Goal: Find specific page/section: Find specific page/section

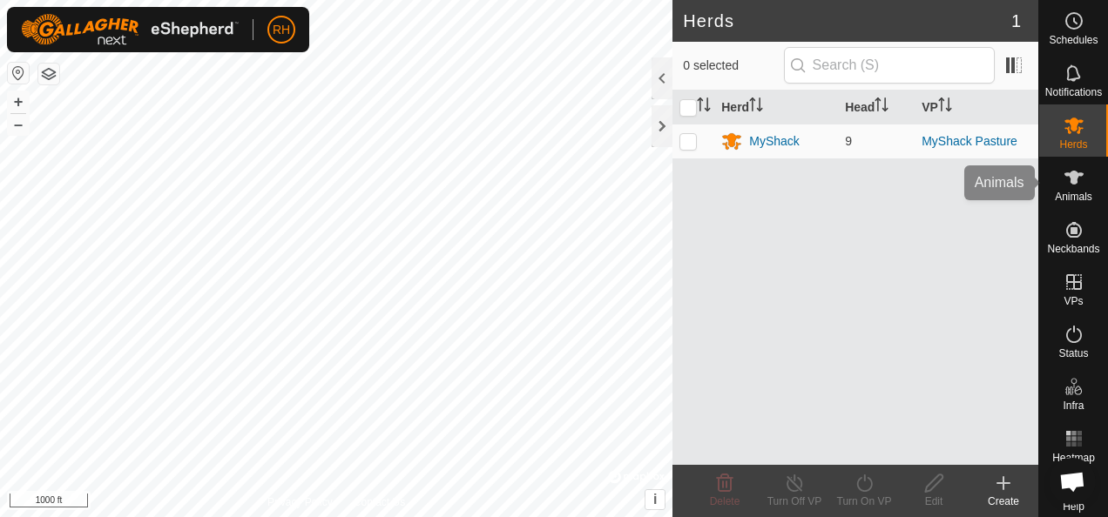
click at [1067, 186] on icon at bounding box center [1073, 177] width 21 height 21
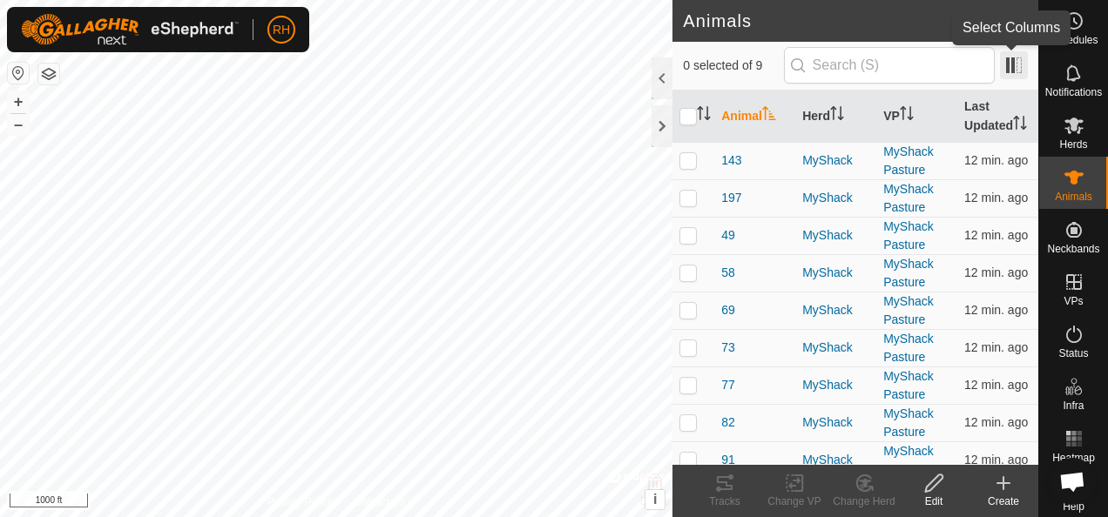
click at [1007, 73] on span at bounding box center [1014, 65] width 28 height 28
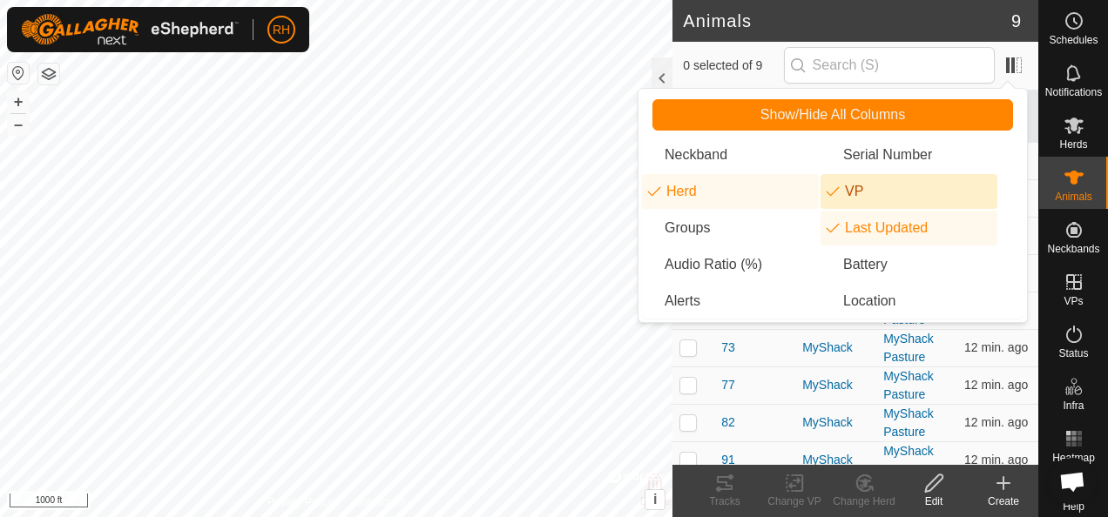
click at [880, 195] on li "VP" at bounding box center [908, 191] width 177 height 35
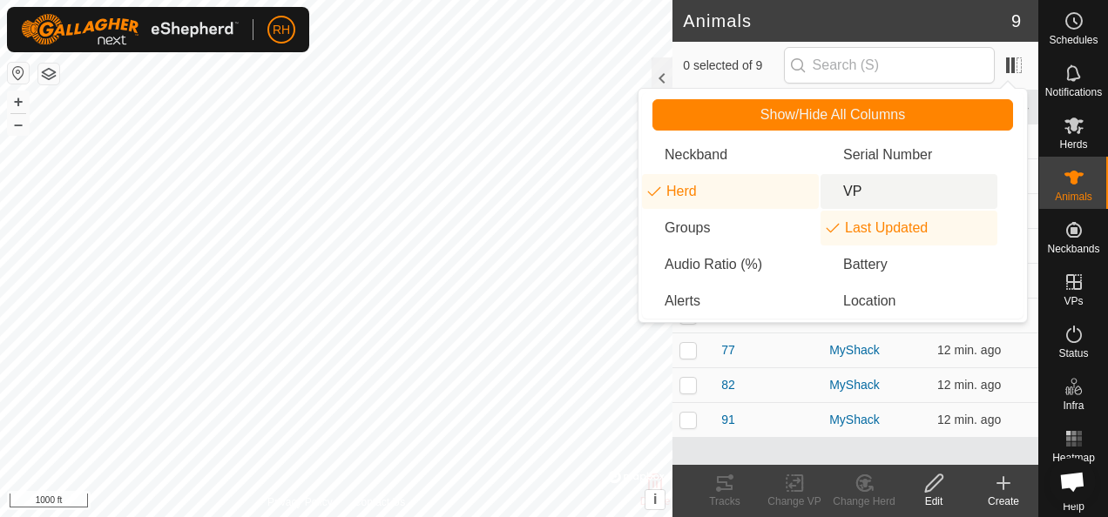
click at [880, 195] on li "VP" at bounding box center [908, 191] width 177 height 35
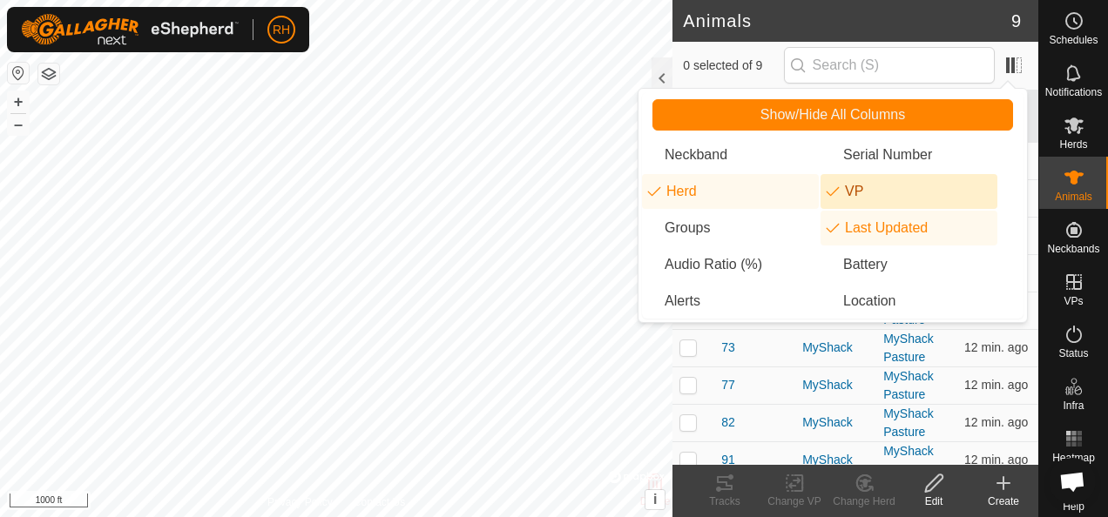
click at [880, 195] on li "VP" at bounding box center [908, 191] width 177 height 35
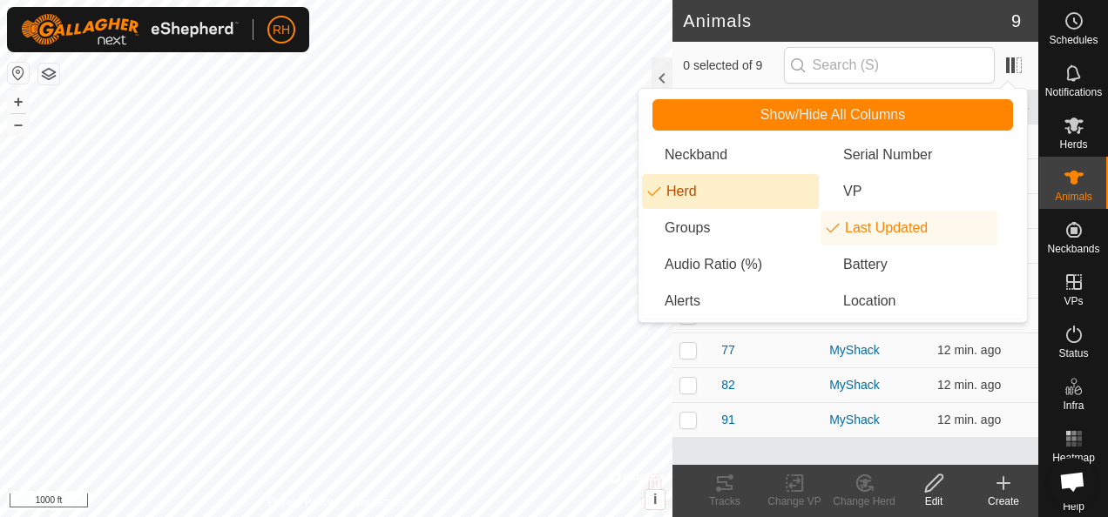
click at [746, 184] on li "Herd" at bounding box center [730, 191] width 177 height 35
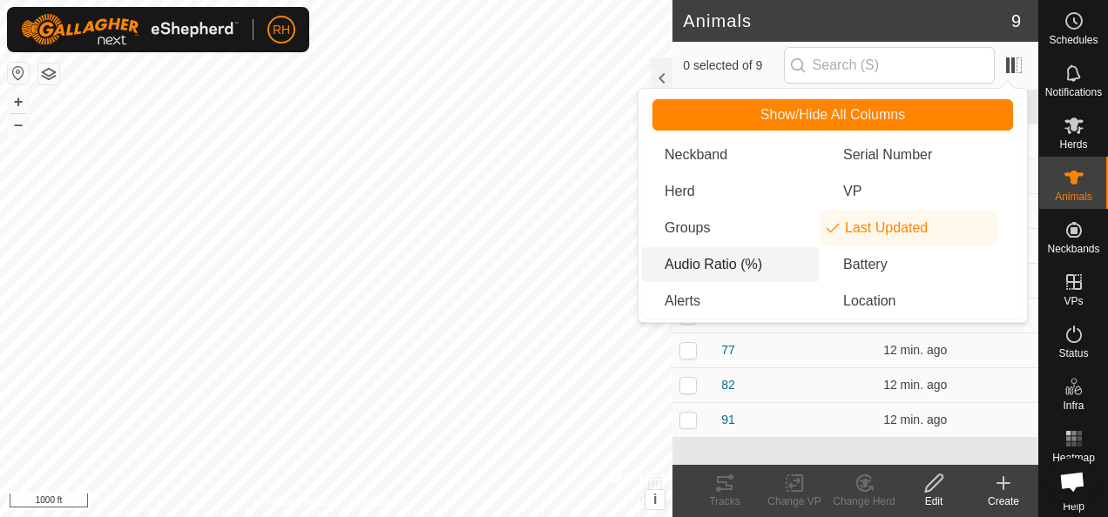
click at [727, 255] on li "Audio Ratio (%)" at bounding box center [730, 264] width 177 height 35
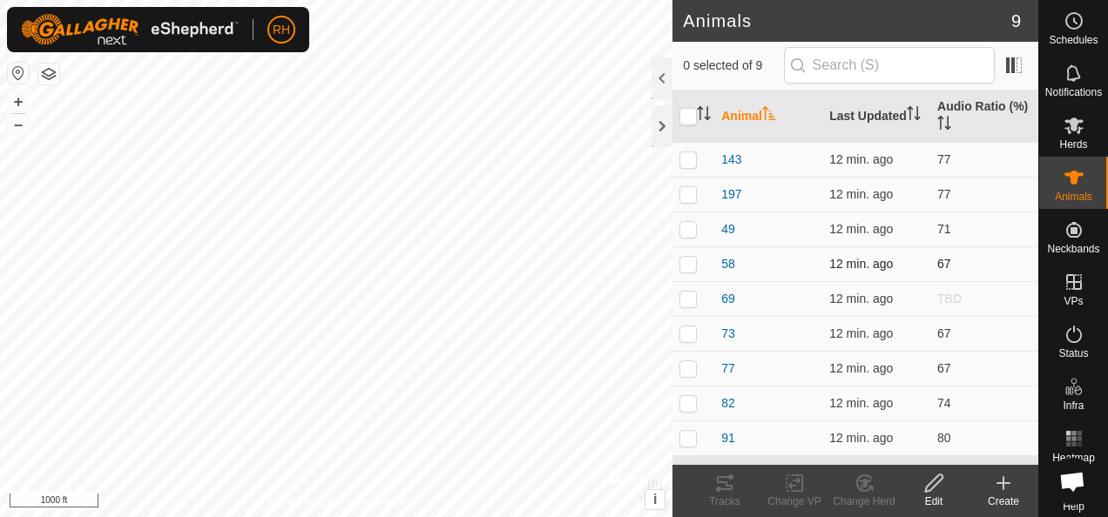
click at [690, 264] on p-checkbox at bounding box center [687, 264] width 17 height 14
click at [735, 484] on tracks-svg-icon at bounding box center [725, 483] width 70 height 21
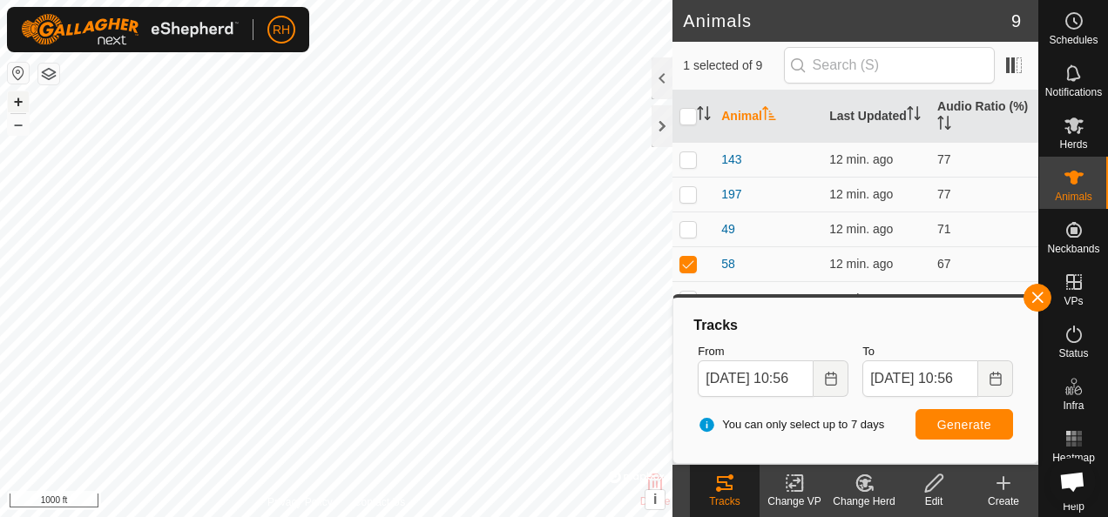
click at [17, 99] on button "+" at bounding box center [18, 101] width 21 height 21
click at [12, 94] on button "+" at bounding box center [18, 101] width 21 height 21
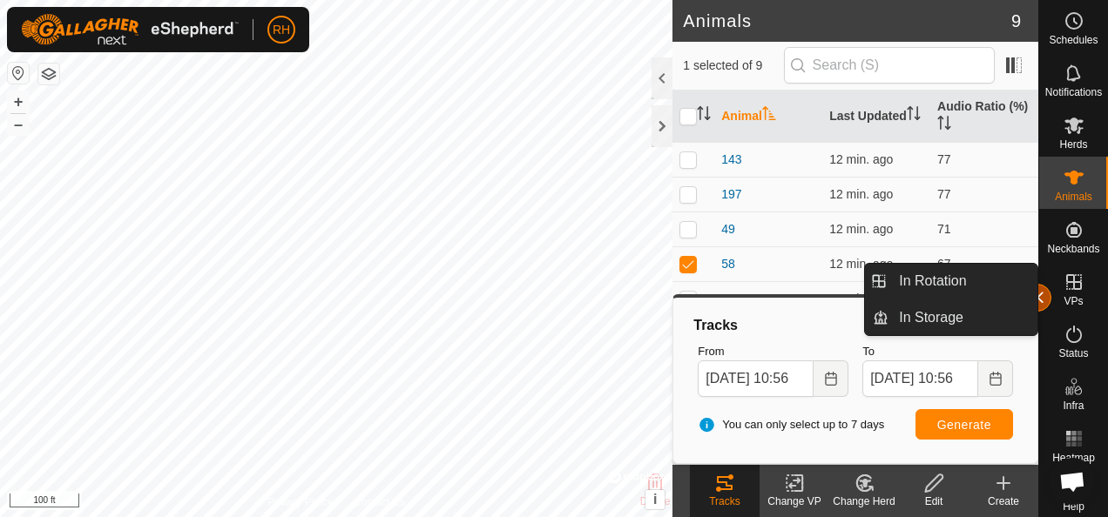
click at [1040, 300] on span "button" at bounding box center [1037, 298] width 14 height 14
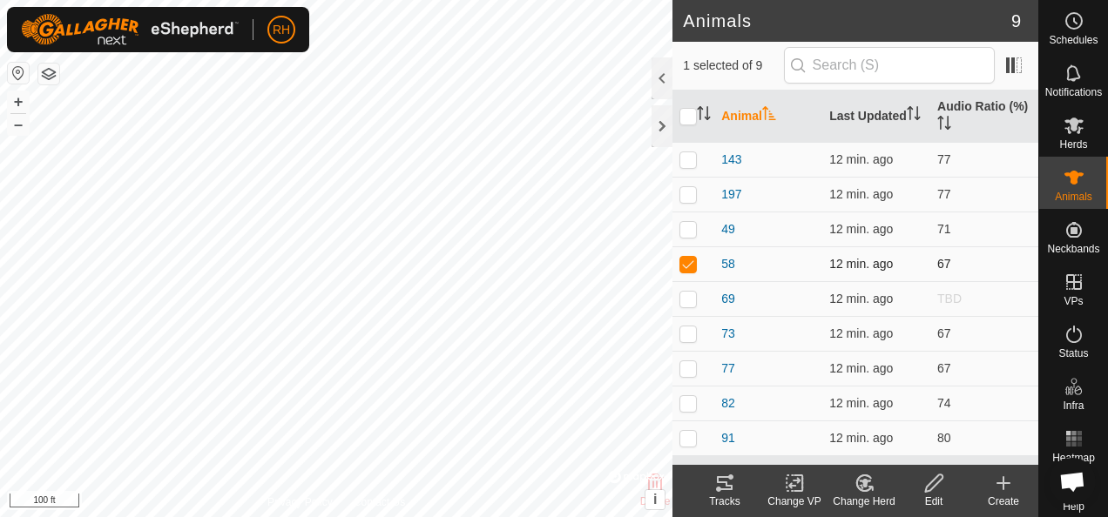
click at [686, 260] on p-checkbox at bounding box center [687, 264] width 17 height 14
checkbox input "false"
click at [700, 357] on td at bounding box center [693, 368] width 42 height 35
click at [721, 481] on icon at bounding box center [724, 483] width 21 height 21
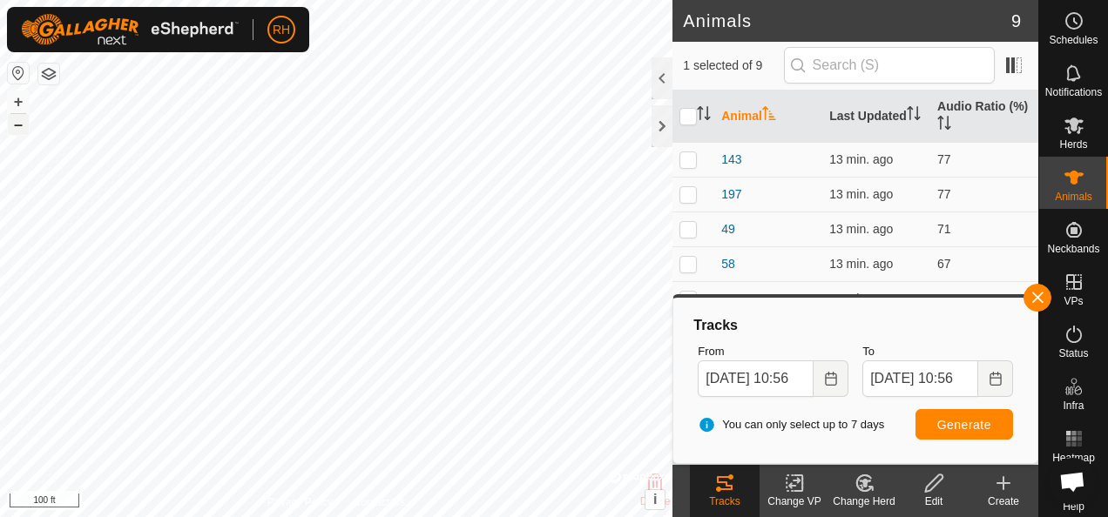
click at [17, 127] on button "–" at bounding box center [18, 124] width 21 height 21
click at [1037, 295] on button "button" at bounding box center [1037, 298] width 28 height 28
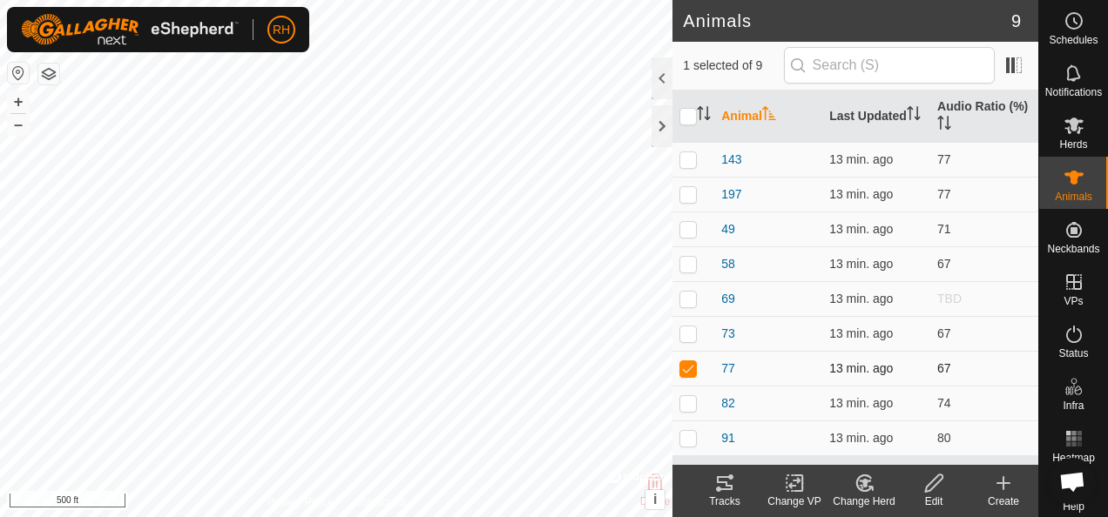
click at [686, 366] on p-checkbox at bounding box center [687, 368] width 17 height 14
checkbox input "false"
click at [692, 267] on p-checkbox at bounding box center [687, 264] width 17 height 14
click at [720, 489] on icon at bounding box center [725, 483] width 16 height 14
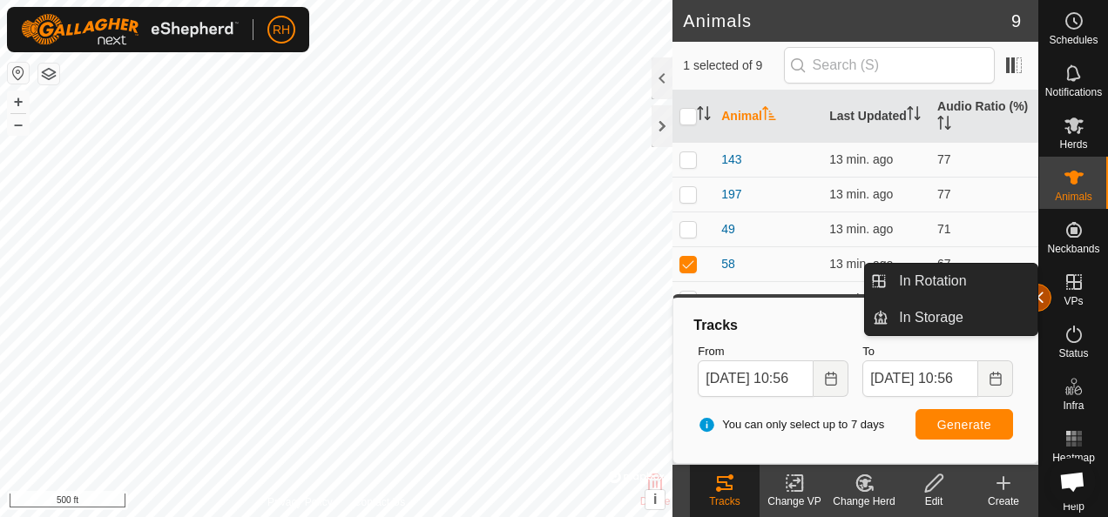
click at [1040, 291] on button "button" at bounding box center [1037, 298] width 28 height 28
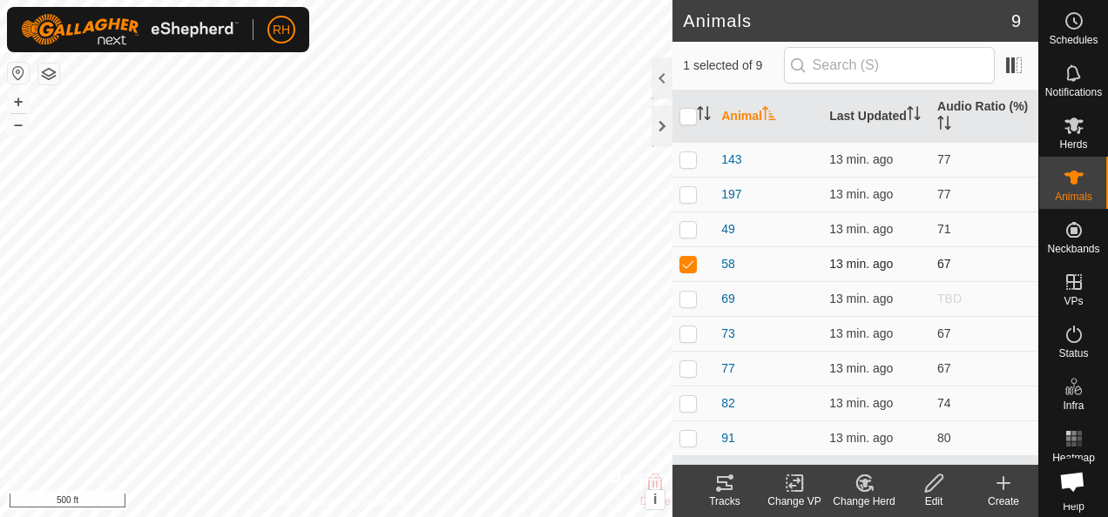
click at [687, 267] on p-checkbox at bounding box center [687, 264] width 17 height 14
checkbox input "false"
click at [690, 160] on p-checkbox at bounding box center [687, 159] width 17 height 14
click at [728, 483] on icon at bounding box center [724, 483] width 21 height 21
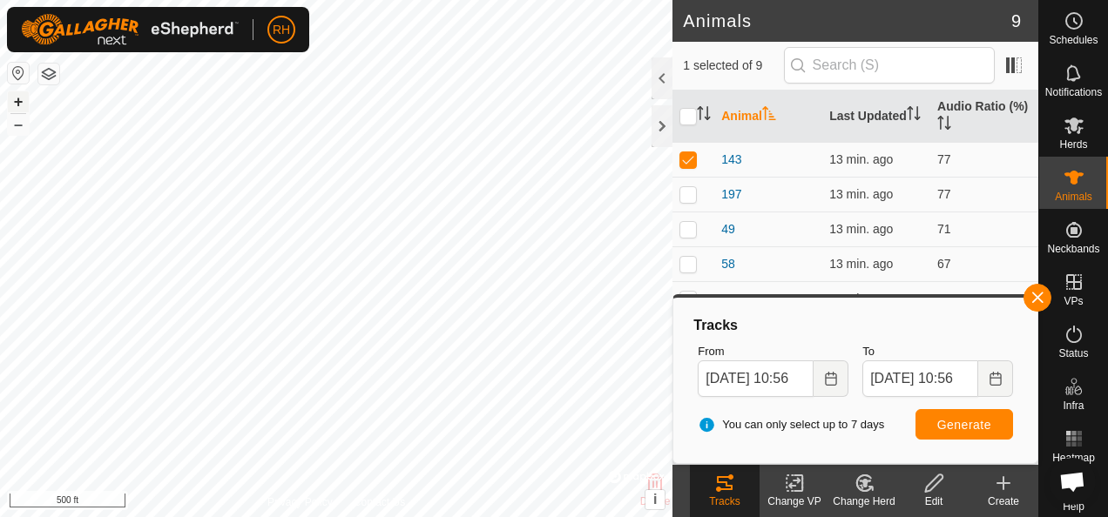
click at [12, 101] on button "+" at bounding box center [18, 101] width 21 height 21
click at [17, 99] on button "+" at bounding box center [18, 101] width 21 height 21
click at [23, 105] on button "+" at bounding box center [18, 101] width 21 height 21
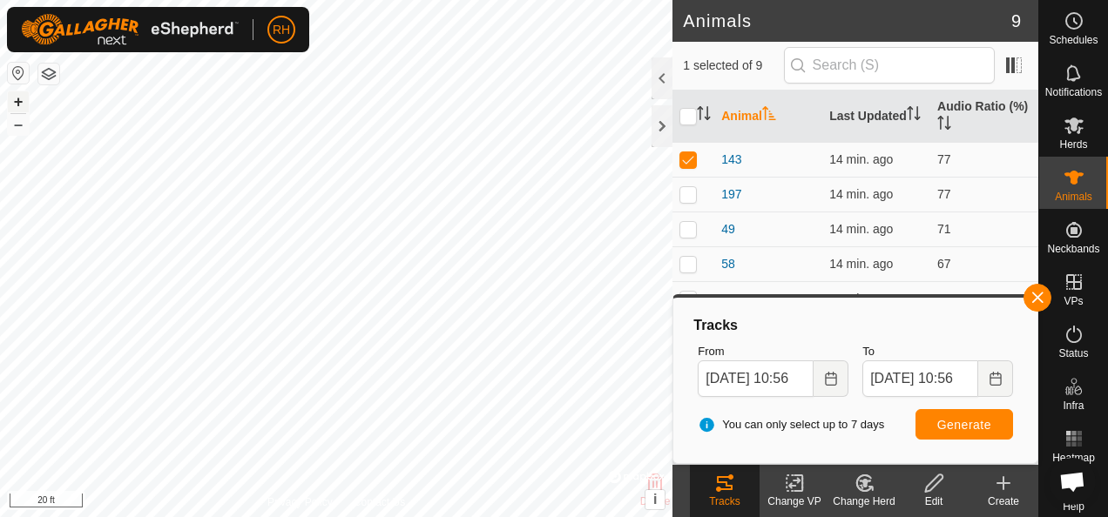
click at [23, 105] on button "+" at bounding box center [18, 101] width 21 height 21
click at [26, 124] on button "–" at bounding box center [18, 124] width 21 height 21
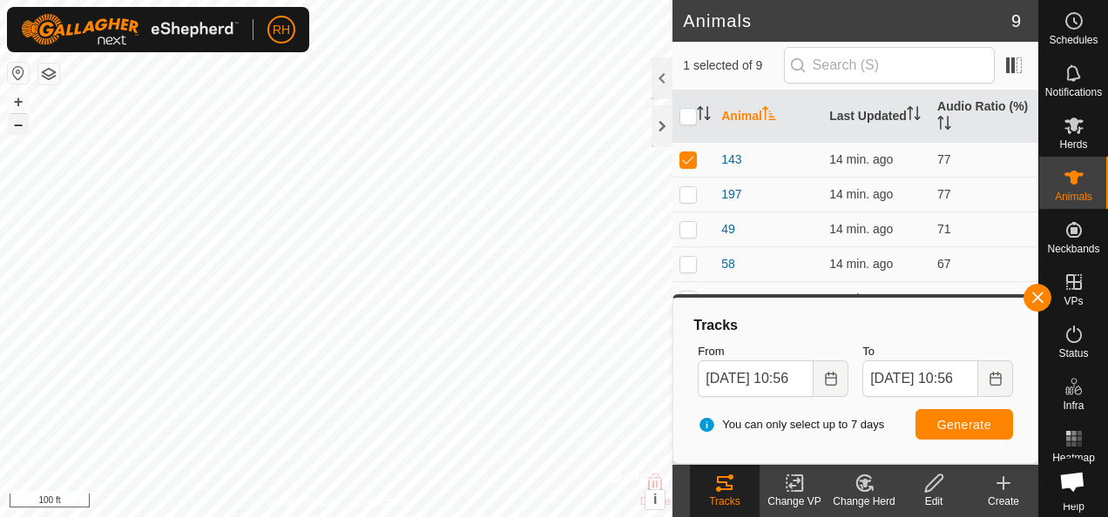
click at [26, 124] on button "–" at bounding box center [18, 124] width 21 height 21
click at [14, 131] on button "–" at bounding box center [18, 124] width 21 height 21
click at [14, 124] on button "–" at bounding box center [18, 124] width 21 height 21
click at [271, 516] on html "RH Schedules Notifications Herds Animals Neckbands VPs Status Infra Heatmap Hel…" at bounding box center [554, 258] width 1108 height 517
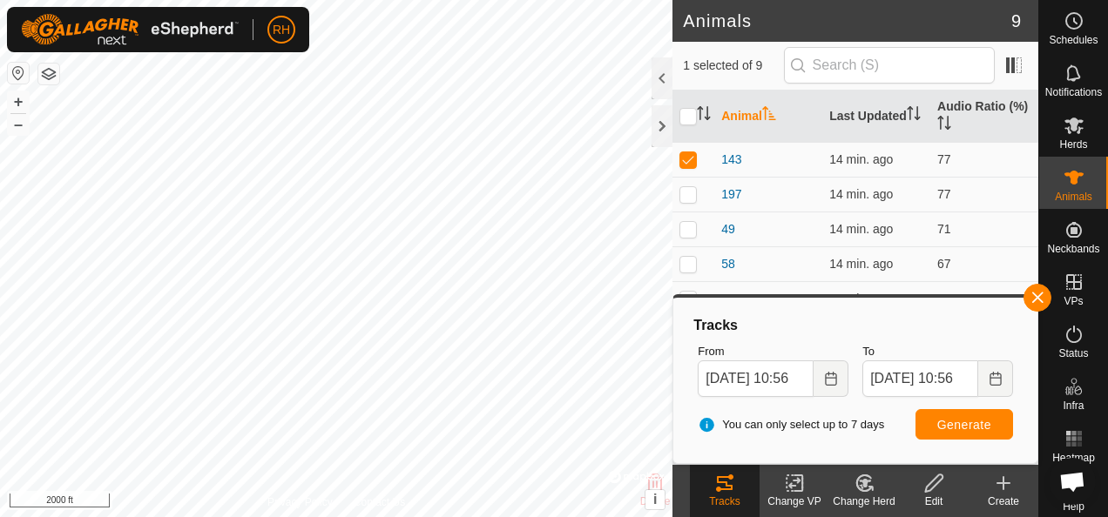
click at [358, 516] on html "RH Schedules Notifications Herds Animals Neckbands VPs Status Infra Heatmap Hel…" at bounding box center [554, 258] width 1108 height 517
click at [690, 152] on p-tablecheckbox at bounding box center [687, 159] width 17 height 14
checkbox input "false"
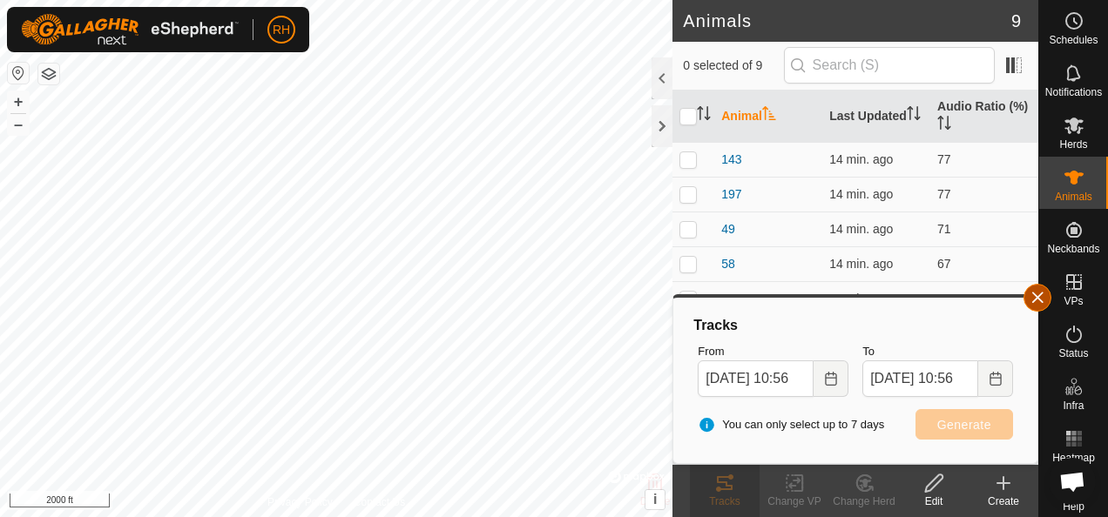
click at [1039, 299] on button "button" at bounding box center [1037, 298] width 28 height 28
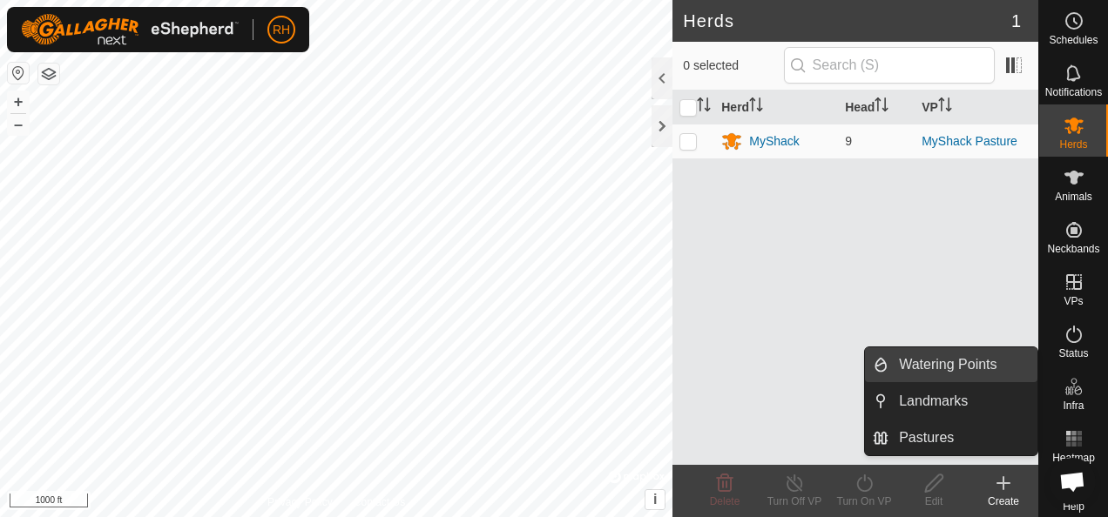
click at [941, 371] on link "Watering Points" at bounding box center [962, 365] width 149 height 35
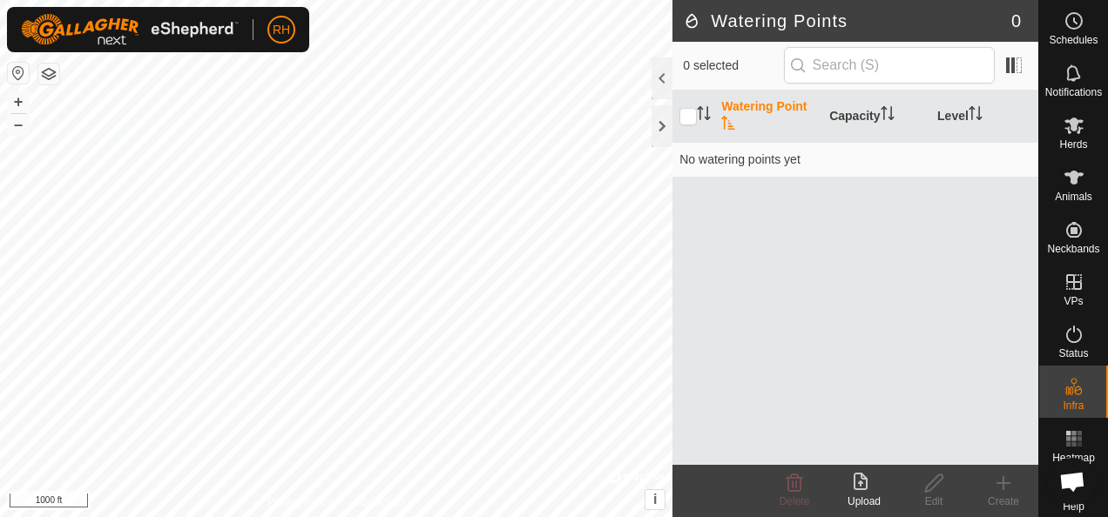
click at [1007, 494] on div "Create" at bounding box center [1004, 502] width 70 height 16
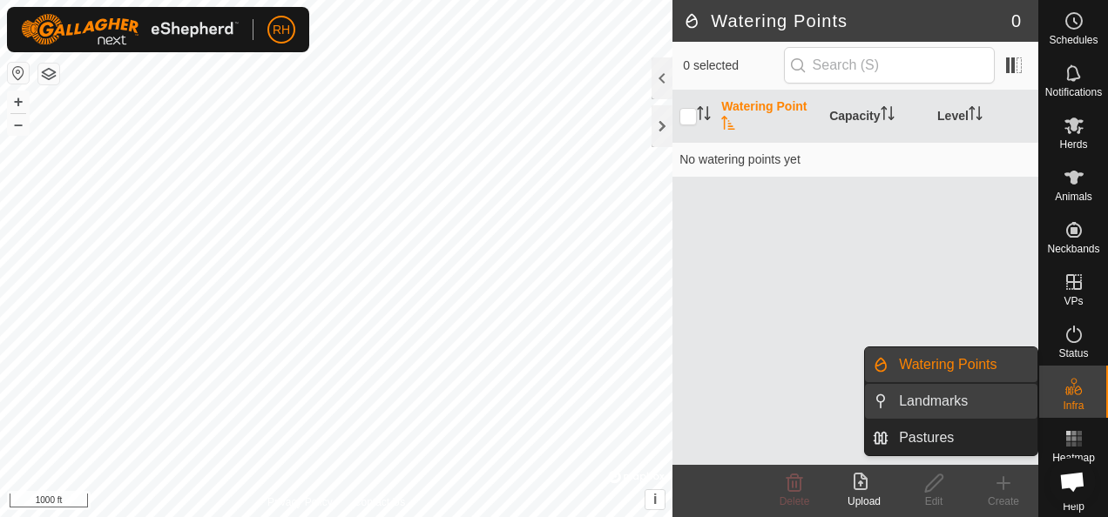
click at [957, 407] on link "Landmarks" at bounding box center [962, 401] width 149 height 35
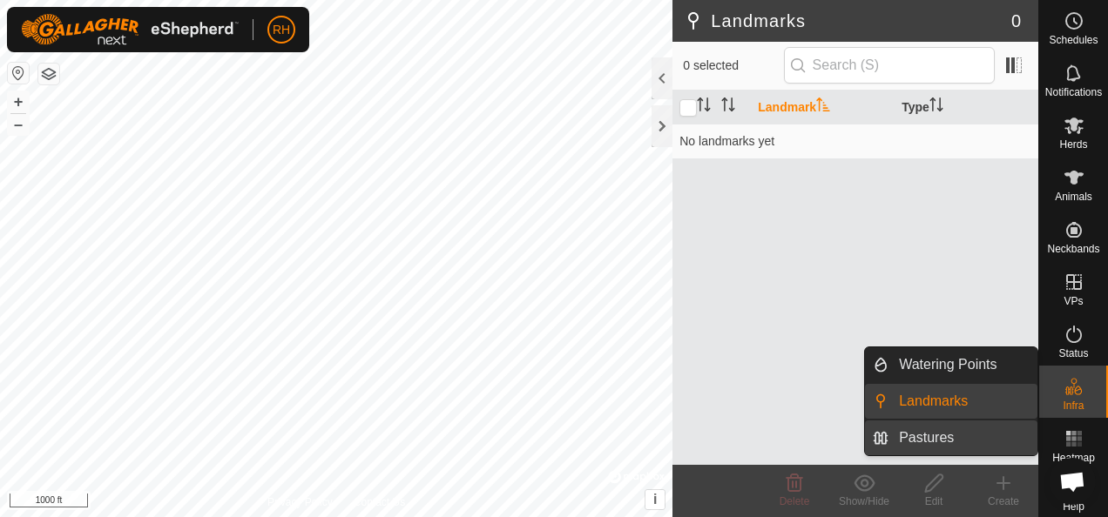
click at [973, 446] on link "Pastures" at bounding box center [962, 438] width 149 height 35
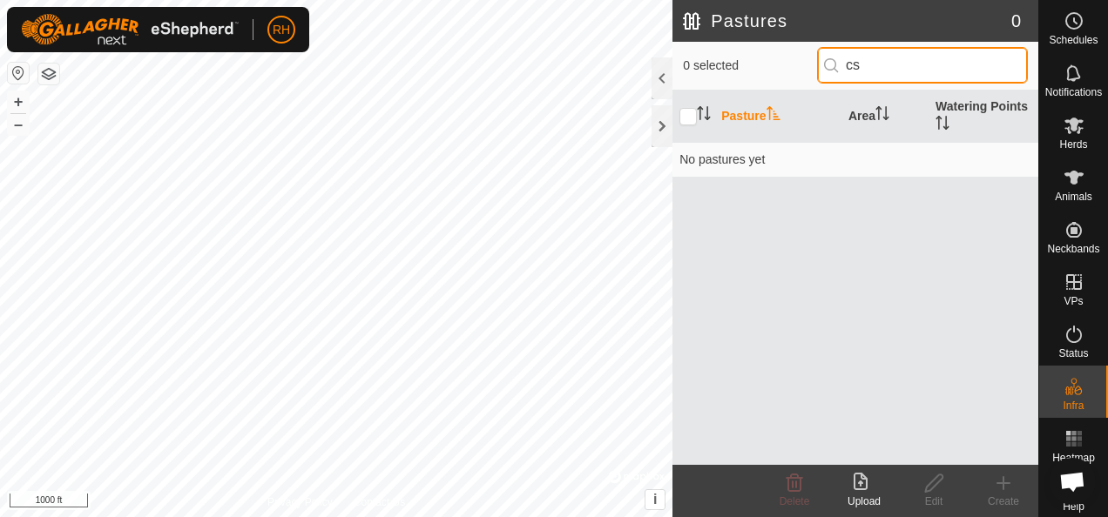
type input "c"
